Goal: Information Seeking & Learning: Learn about a topic

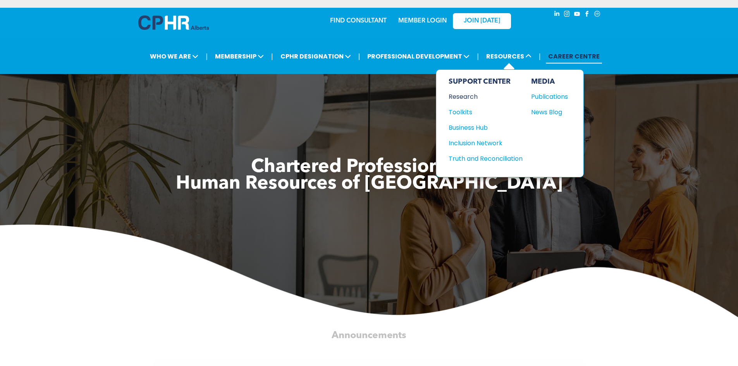
click at [463, 98] on div "Research" at bounding box center [482, 97] width 67 height 10
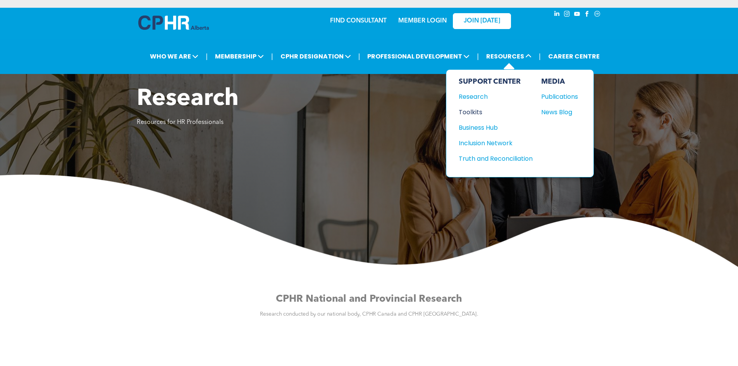
click at [468, 114] on div "Toolkits" at bounding box center [492, 112] width 67 height 10
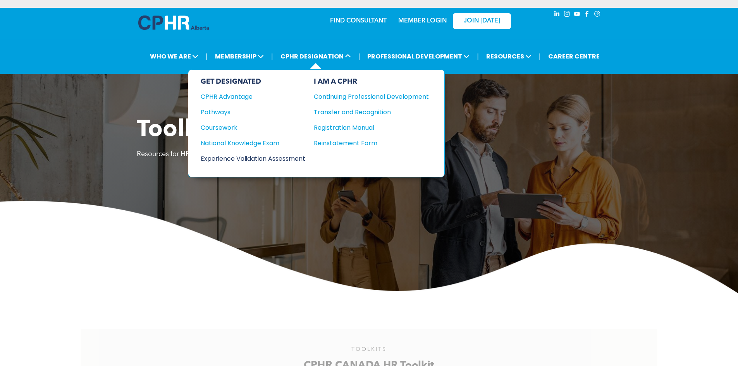
click at [246, 159] on div "Experience Validation Assessment" at bounding box center [248, 159] width 94 height 10
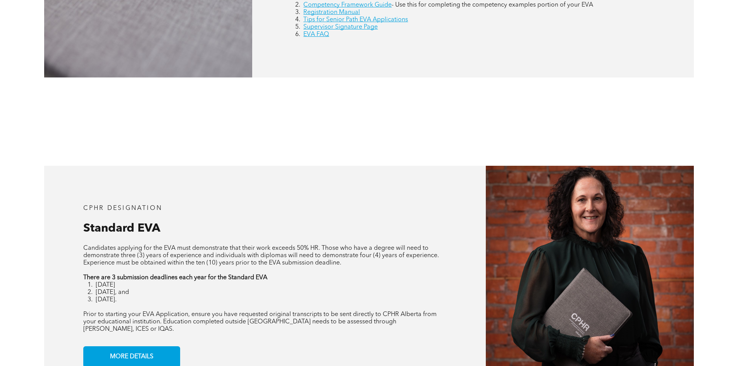
scroll to position [620, 0]
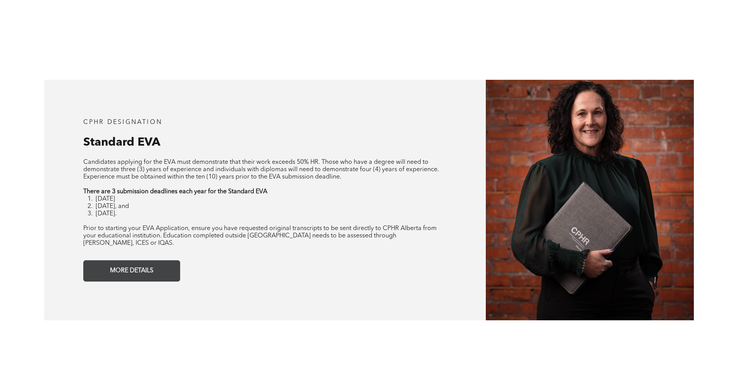
click at [133, 268] on span "MORE DETAILS" at bounding box center [131, 270] width 49 height 15
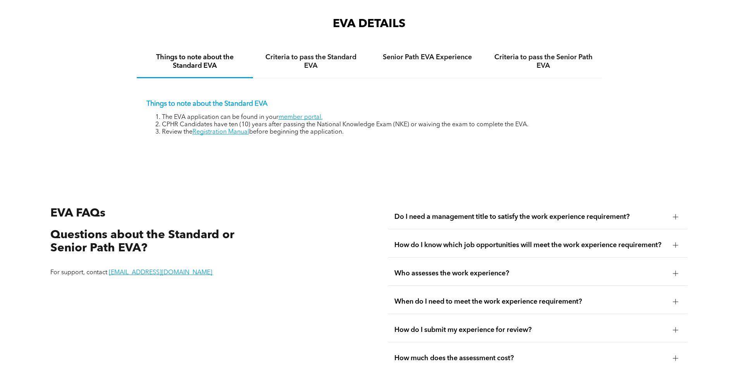
scroll to position [1299, 0]
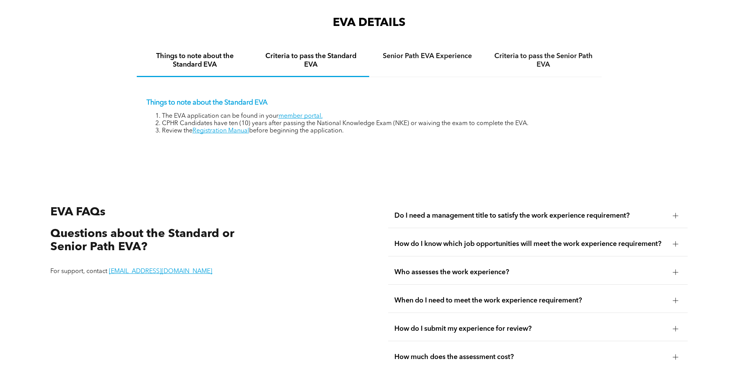
click at [279, 53] on h4 "Criteria to pass the Standard EVA" at bounding box center [311, 60] width 102 height 17
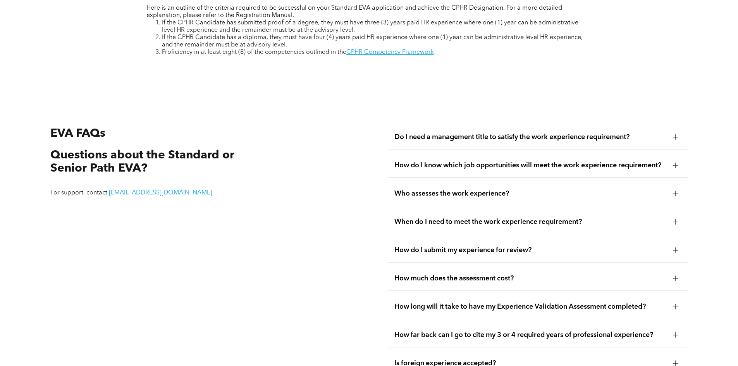
scroll to position [1415, 0]
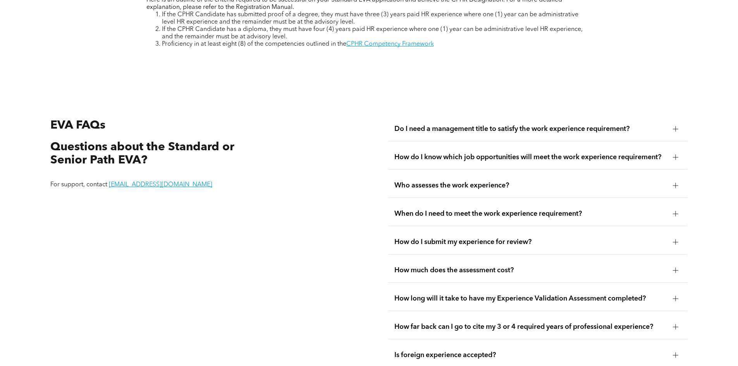
click at [439, 181] on span "Who assesses the work experience?" at bounding box center [530, 185] width 272 height 9
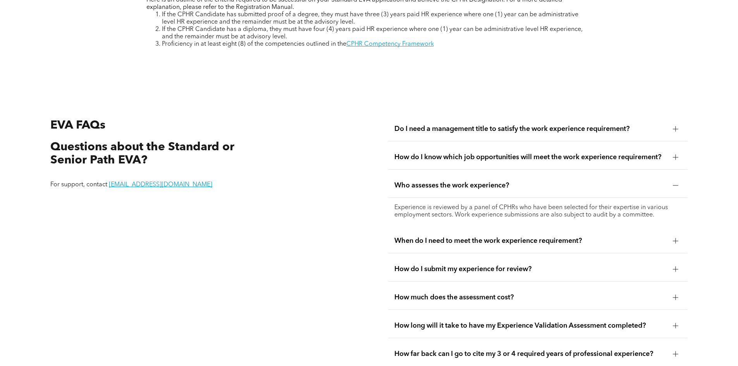
click at [669, 120] on div "Do I need a management title to satisfy the work experience requirement?" at bounding box center [538, 129] width 300 height 24
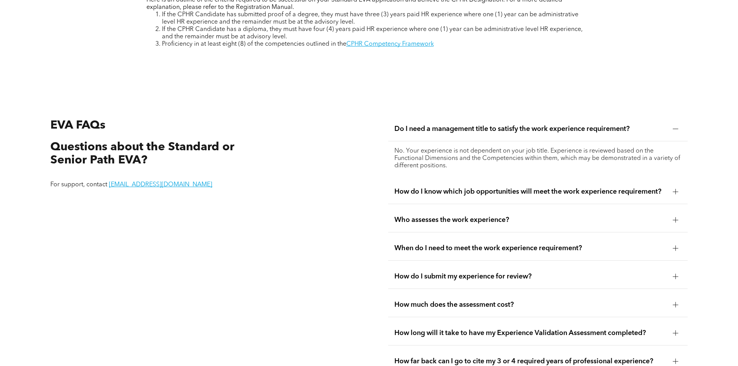
click at [669, 120] on div "Do I need a management title to satisfy the work experience requirement?" at bounding box center [538, 129] width 300 height 24
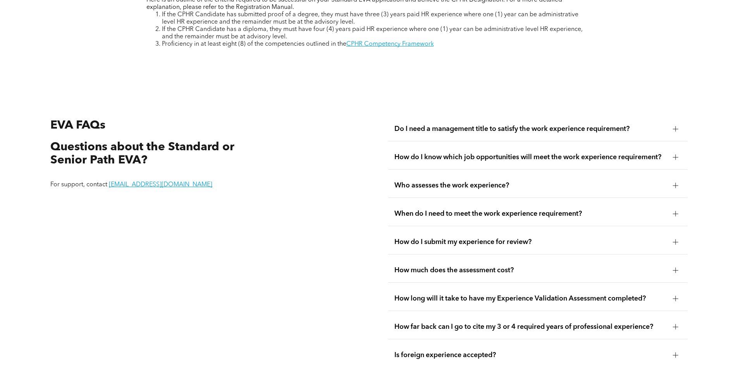
click at [608, 238] on span "How do I submit my experience for review?" at bounding box center [530, 242] width 272 height 9
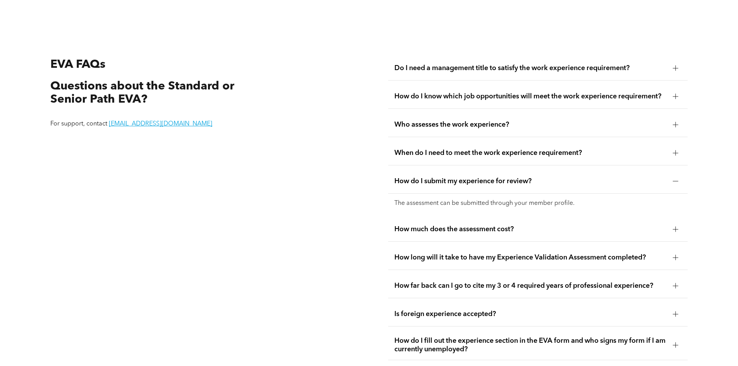
scroll to position [1493, 0]
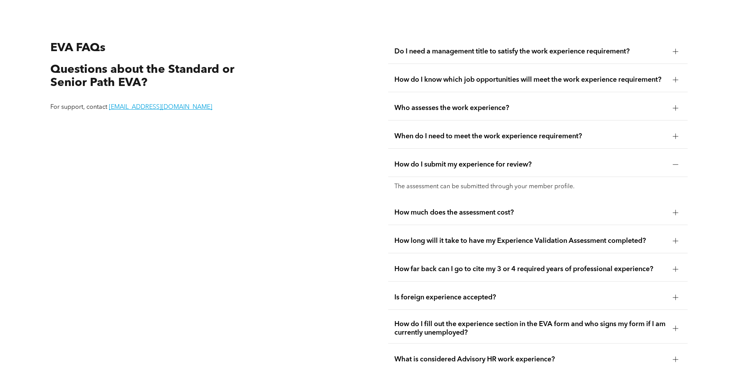
click at [511, 208] on span "How much does the assessment cost?" at bounding box center [530, 212] width 272 height 9
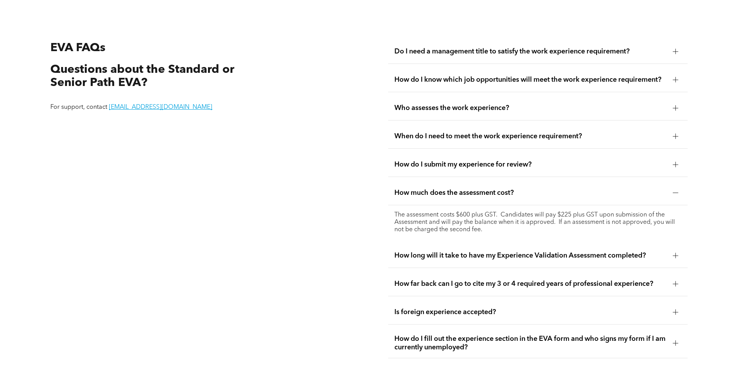
click at [558, 251] on span "How long will it take to have my Experience Validation Assessment completed?" at bounding box center [530, 255] width 272 height 9
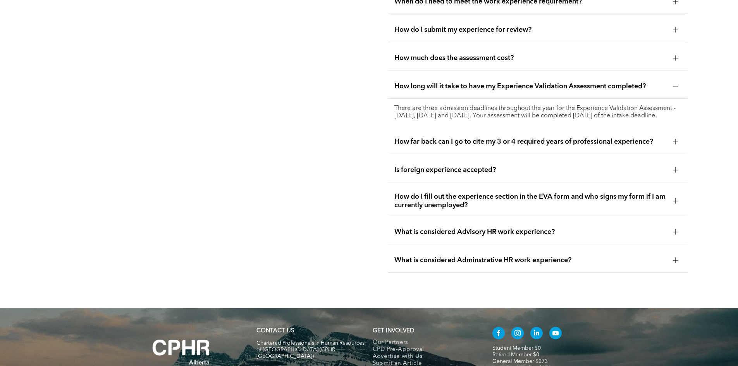
scroll to position [1648, 0]
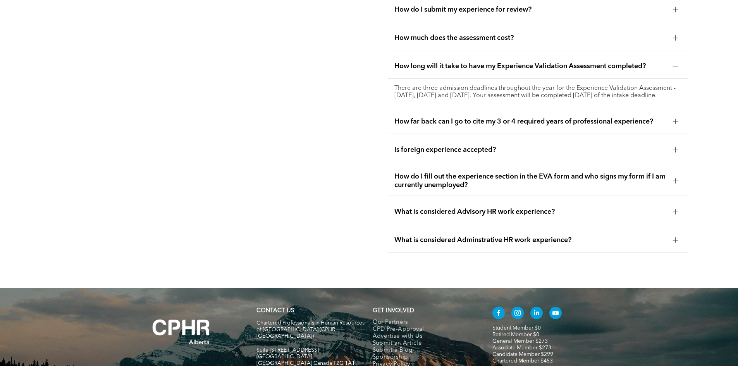
click at [572, 176] on span "How do I fill out the experience section in the EVA form and who signs my form …" at bounding box center [530, 180] width 272 height 17
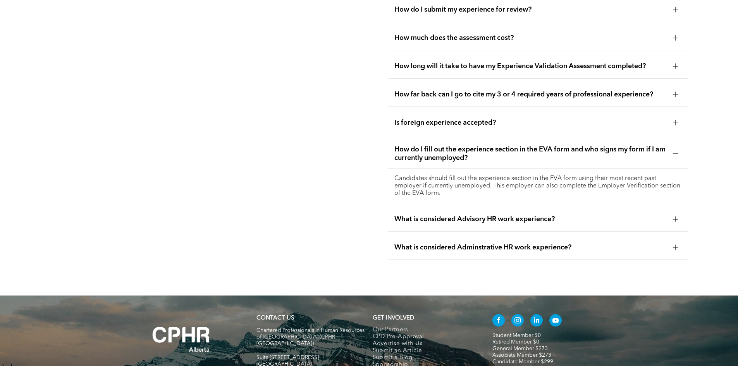
click at [531, 215] on span "What is considered Advisory HR work experience?" at bounding box center [530, 219] width 272 height 9
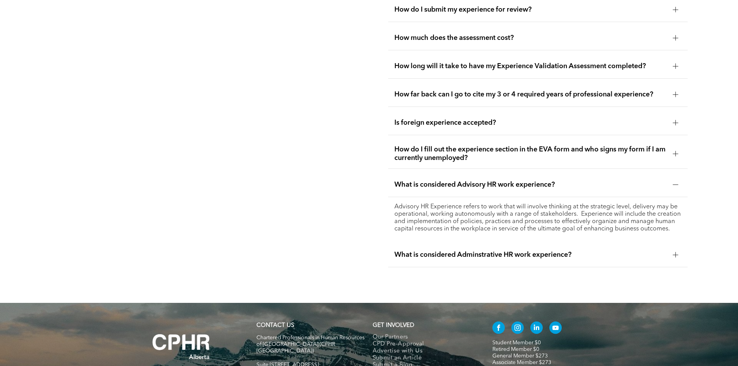
click at [596, 251] on span "What is considered Adminstrative HR work experience?" at bounding box center [530, 255] width 272 height 9
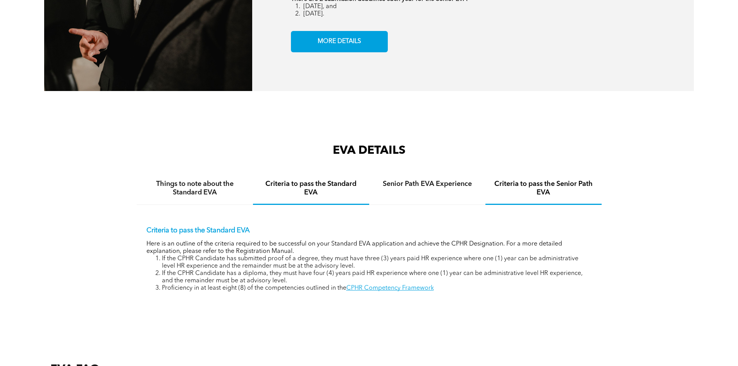
scroll to position [1175, 0]
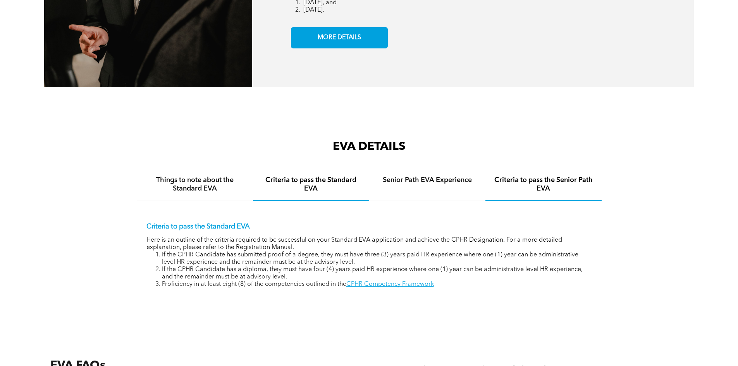
click at [511, 176] on h4 "Criteria to pass the Senior Path EVA" at bounding box center [543, 184] width 102 height 17
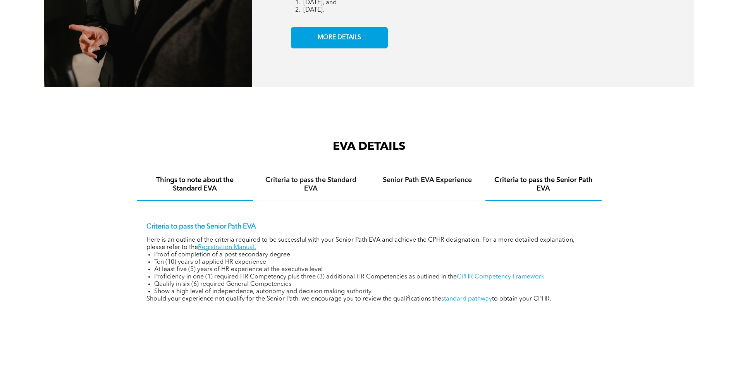
click at [200, 176] on h4 "Things to note about the Standard EVA" at bounding box center [195, 184] width 102 height 17
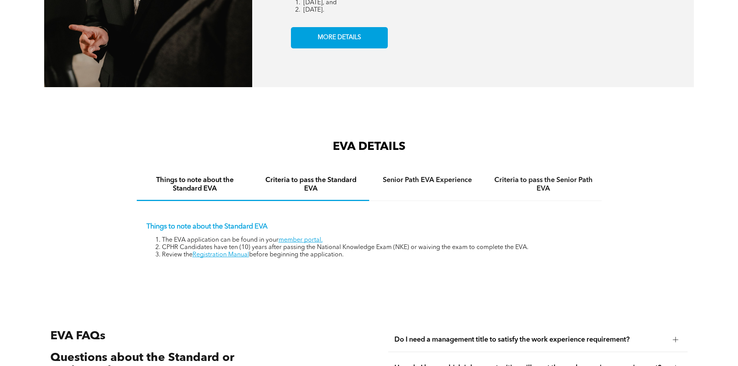
click at [312, 187] on div "Criteria to pass the Standard EVA" at bounding box center [311, 185] width 116 height 32
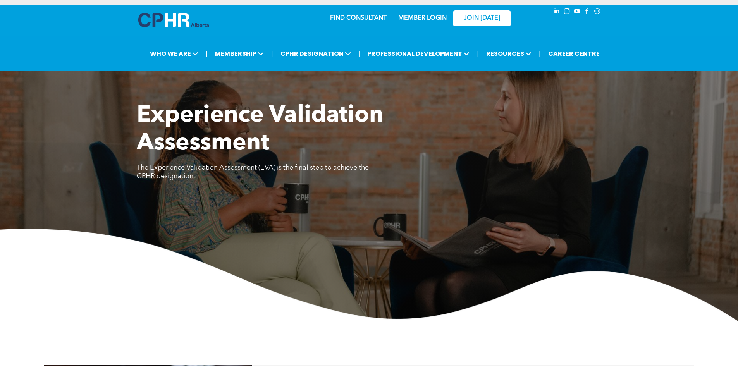
scroll to position [0, 0]
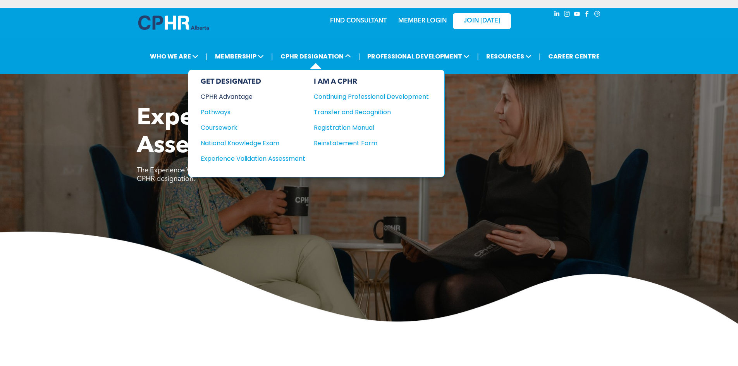
click at [246, 96] on div "CPHR Advantage" at bounding box center [248, 97] width 94 height 10
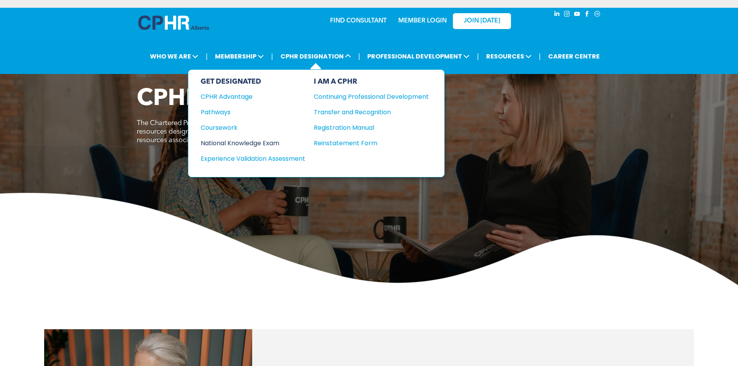
click at [241, 145] on div "National Knowledge Exam" at bounding box center [248, 143] width 94 height 10
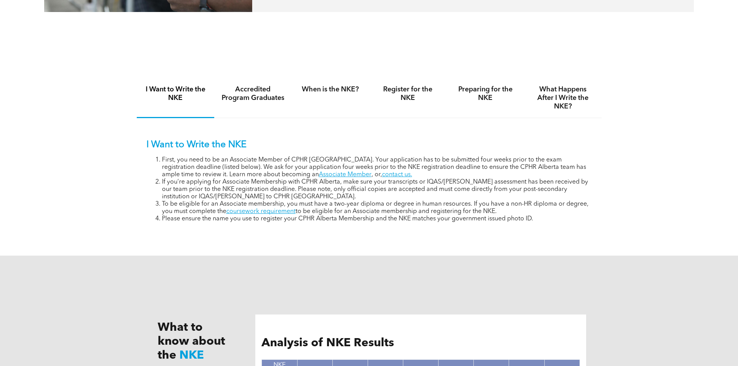
scroll to position [504, 0]
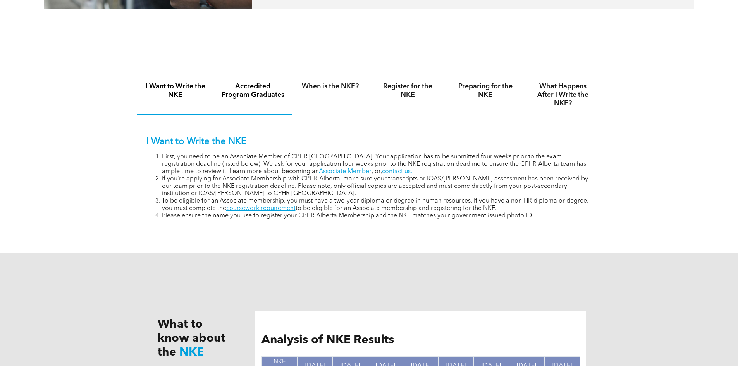
click at [245, 84] on h4 "Accredited Program Graduates" at bounding box center [253, 90] width 64 height 17
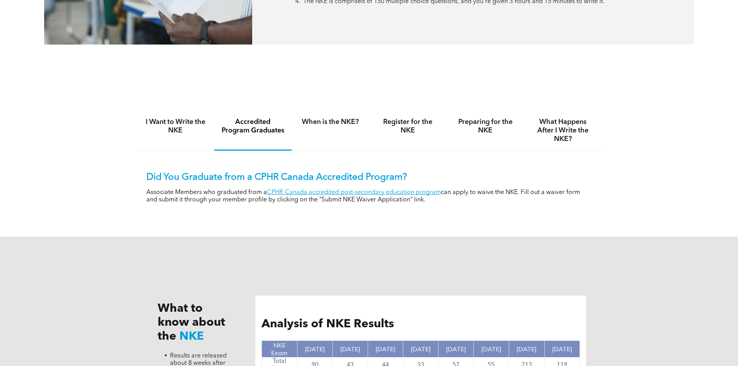
scroll to position [465, 0]
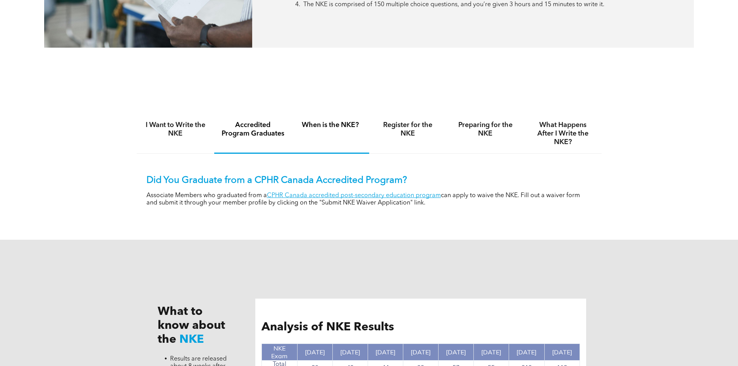
click at [332, 136] on div "When is the NKE?" at bounding box center [330, 134] width 77 height 40
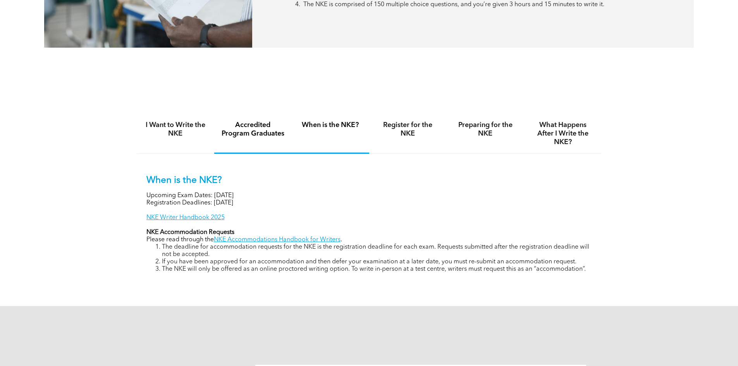
click at [267, 137] on div "Accredited Program Graduates" at bounding box center [252, 134] width 77 height 40
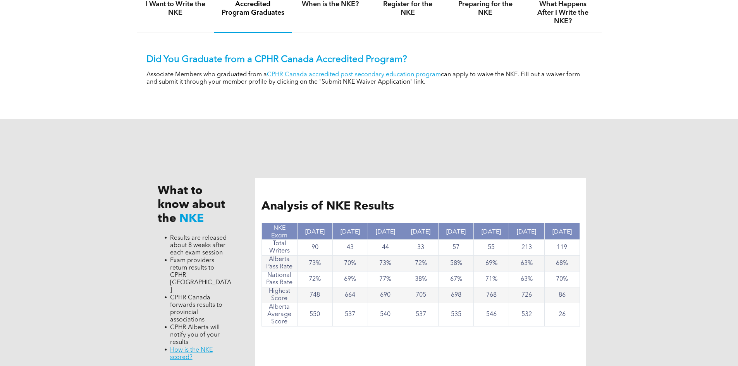
scroll to position [392, 0]
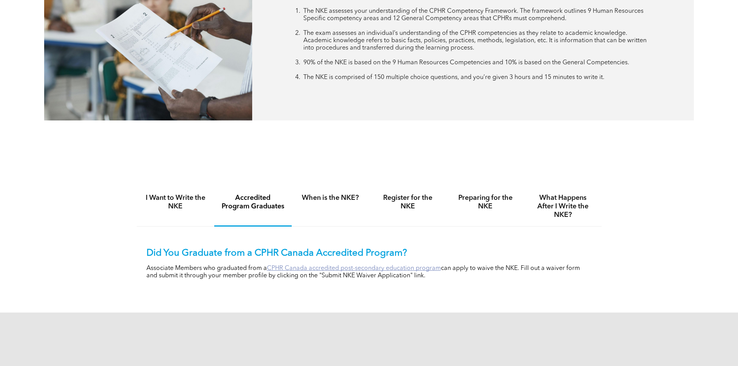
click at [310, 267] on link "CPHR Canada accredited post-secondary education program" at bounding box center [354, 268] width 174 height 6
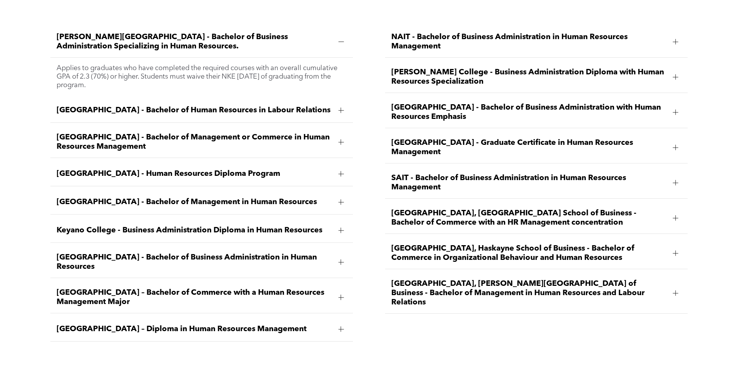
scroll to position [1201, 0]
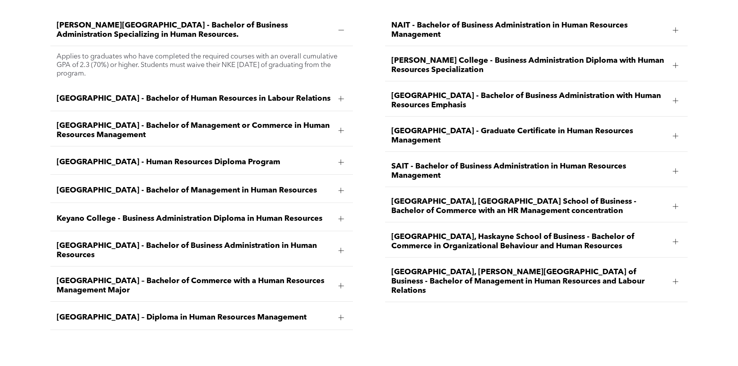
click at [190, 270] on div "[GEOGRAPHIC_DATA] – Bachelor of Commerce with a Human Resources Management Major" at bounding box center [201, 285] width 303 height 31
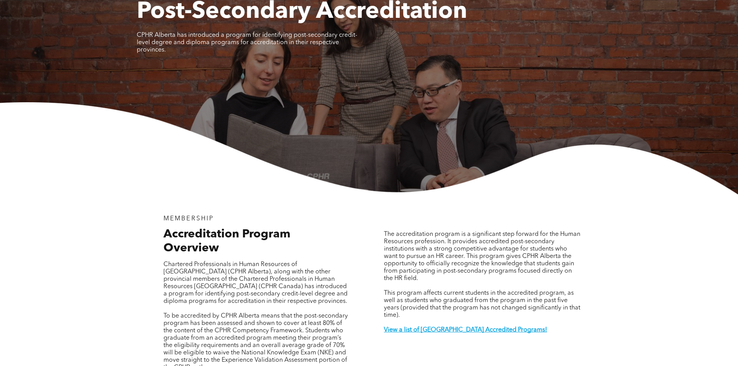
scroll to position [0, 0]
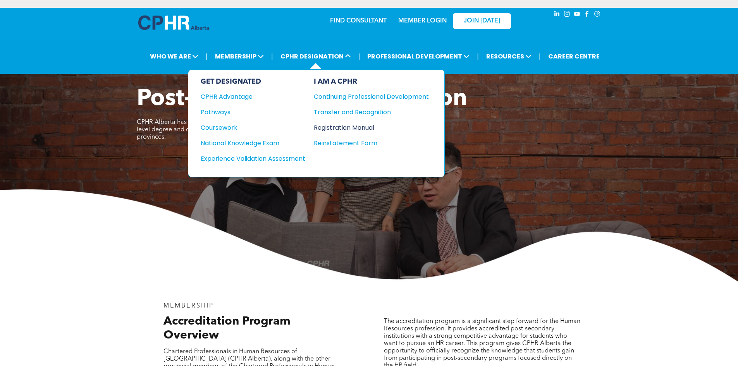
click at [369, 127] on div "Registration Manual" at bounding box center [365, 128] width 103 height 10
